Goal: Task Accomplishment & Management: Manage account settings

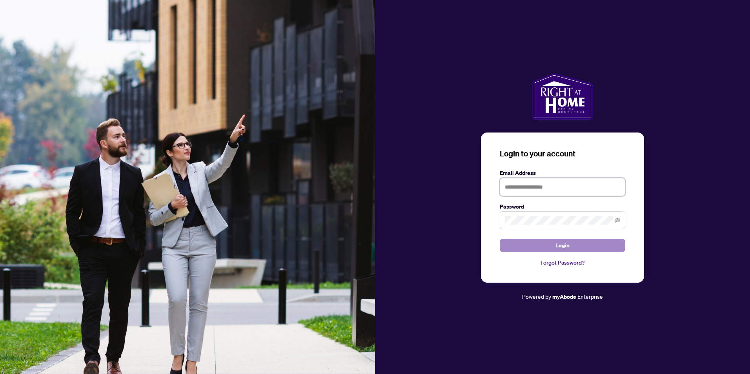
type input "**********"
click at [528, 245] on button "Login" at bounding box center [563, 245] width 126 height 13
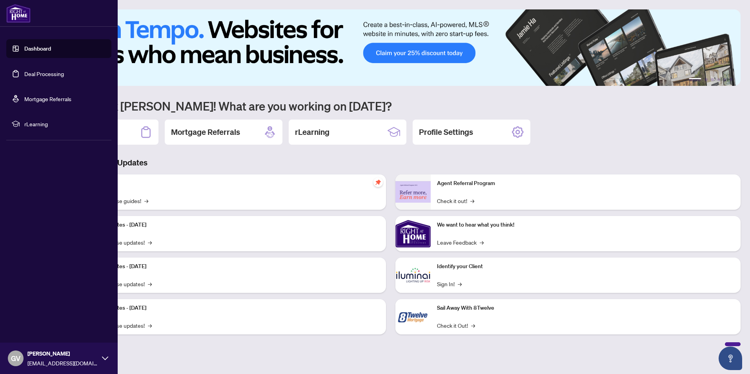
click at [31, 74] on link "Deal Processing" at bounding box center [44, 73] width 40 height 7
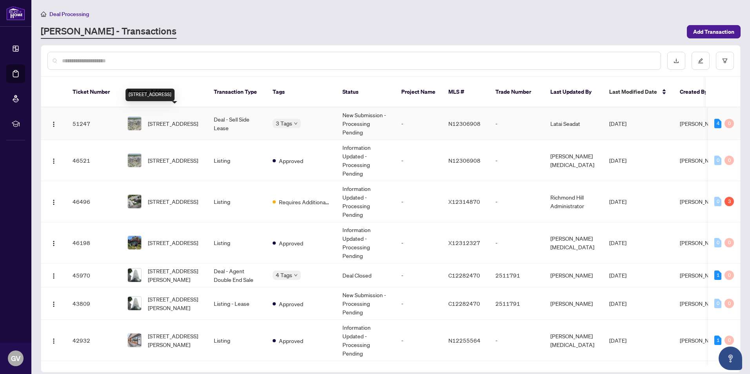
click at [157, 119] on span "[STREET_ADDRESS]" at bounding box center [173, 123] width 50 height 9
click at [179, 197] on span "[STREET_ADDRESS]" at bounding box center [173, 201] width 50 height 9
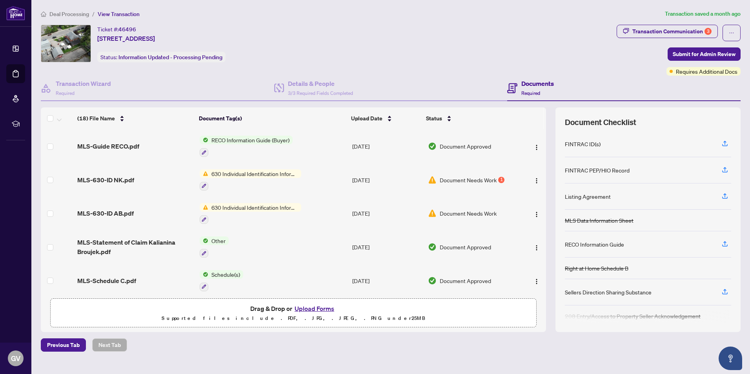
click at [461, 179] on span "Document Needs Work" at bounding box center [468, 180] width 57 height 9
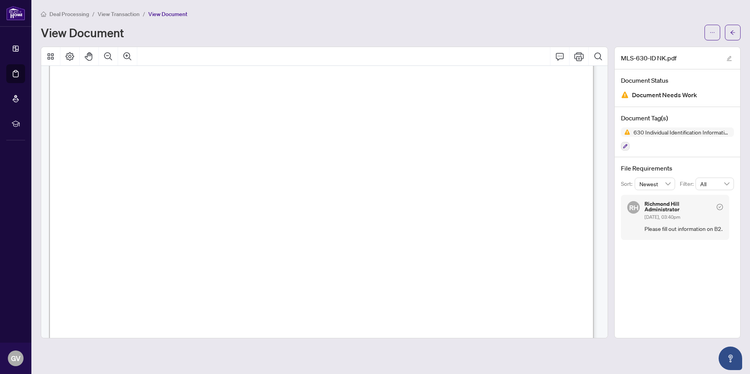
scroll to position [981, 0]
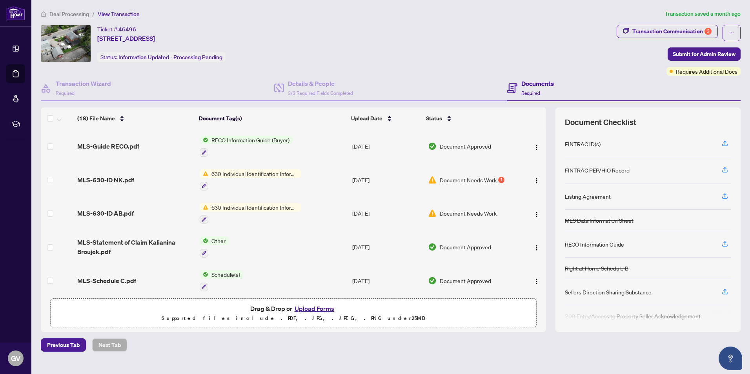
click at [242, 206] on span "630 Individual Identification Information Record" at bounding box center [254, 207] width 93 height 9
click at [480, 213] on span "Document Needs Work" at bounding box center [468, 213] width 57 height 9
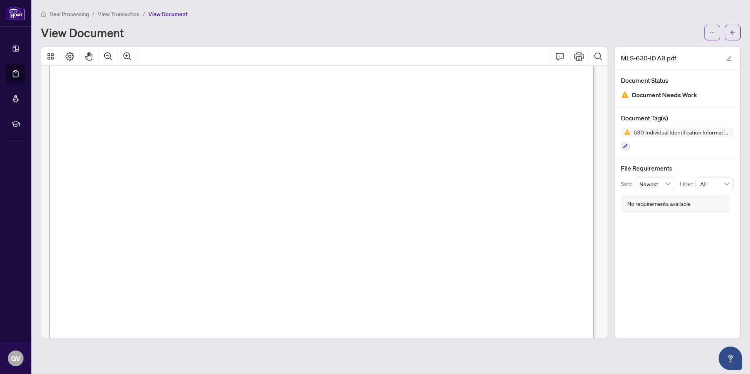
scroll to position [1020, 0]
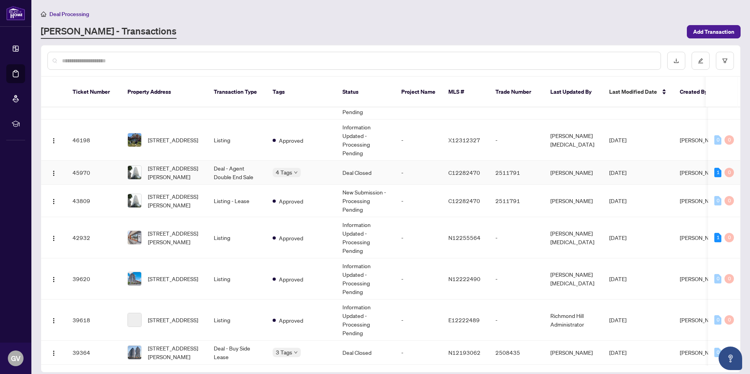
scroll to position [118, 0]
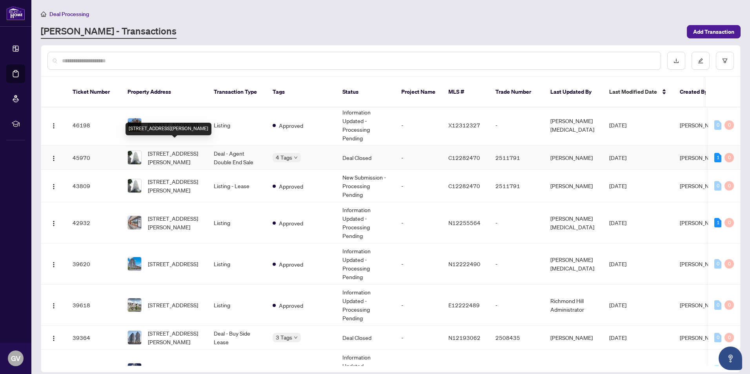
click at [169, 151] on span "[STREET_ADDRESS][PERSON_NAME]" at bounding box center [174, 157] width 53 height 17
